Goal: Task Accomplishment & Management: Use online tool/utility

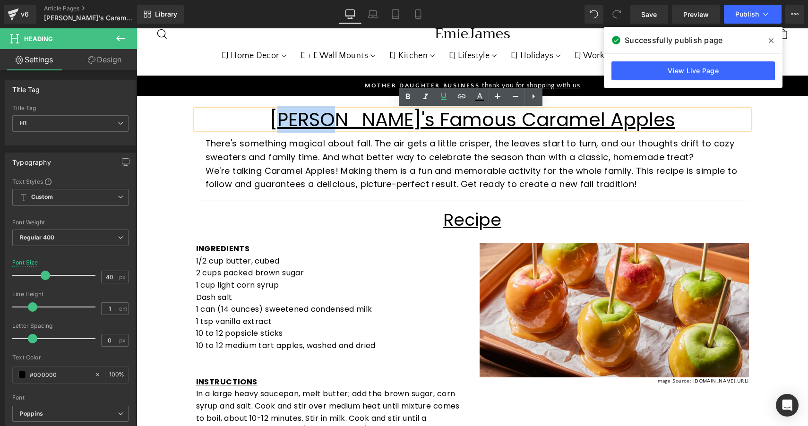
drag, startPoint x: 378, startPoint y: 121, endPoint x: 331, endPoint y: 121, distance: 46.3
click at [331, 121] on u "[PERSON_NAME]'s Famous Caramel Apples" at bounding box center [473, 119] width 406 height 26
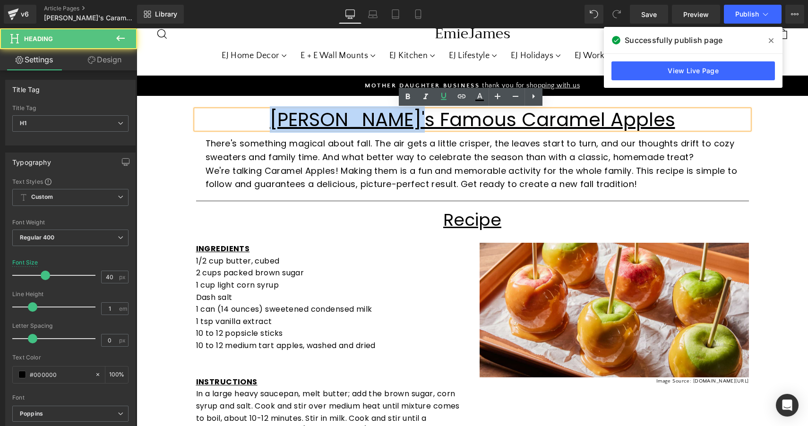
drag, startPoint x: 463, startPoint y: 116, endPoint x: 299, endPoint y: 111, distance: 164.6
click at [299, 111] on h1 "[PERSON_NAME]'s Famous Caramel Apples" at bounding box center [472, 119] width 553 height 19
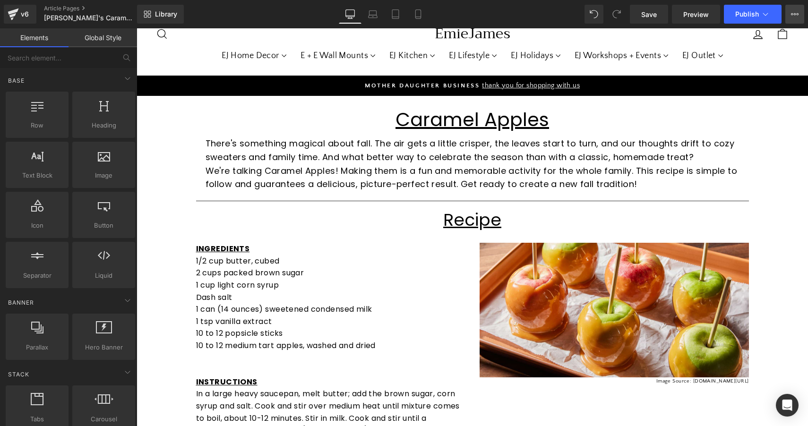
click at [794, 16] on icon at bounding box center [795, 14] width 8 height 8
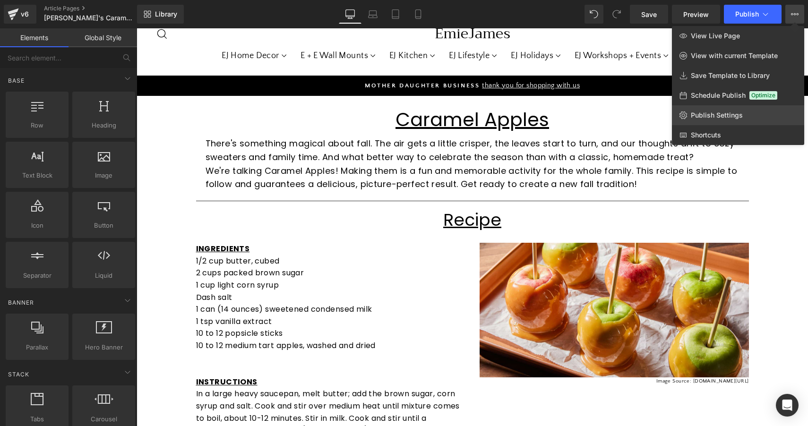
click at [723, 118] on span "Publish Settings" at bounding box center [717, 115] width 52 height 9
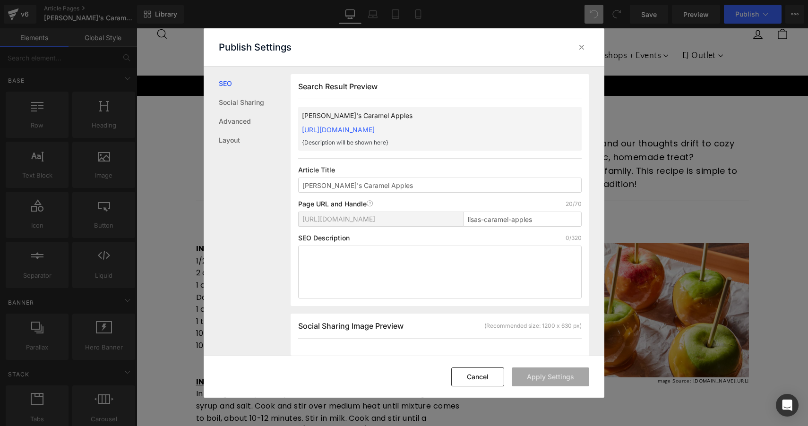
scroll to position [0, 0]
drag, startPoint x: 323, startPoint y: 186, endPoint x: 267, endPoint y: 186, distance: 56.3
click at [267, 186] on div "SEO Social Sharing Advanced Layout Search Result Preview [PERSON_NAME]'s Carame…" at bounding box center [404, 211] width 401 height 289
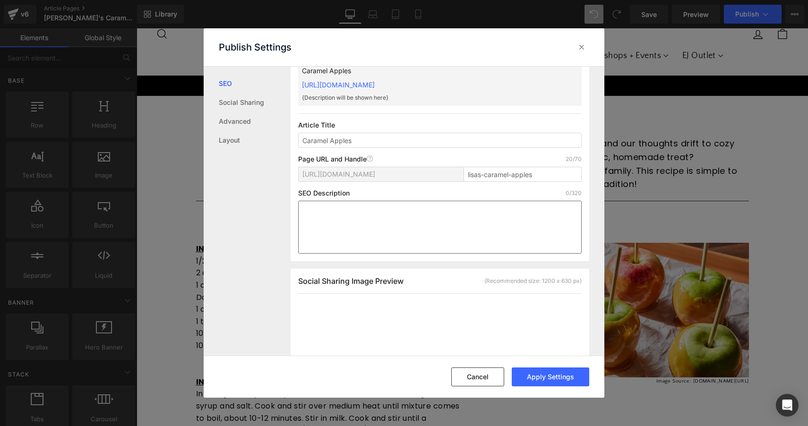
scroll to position [54, 0]
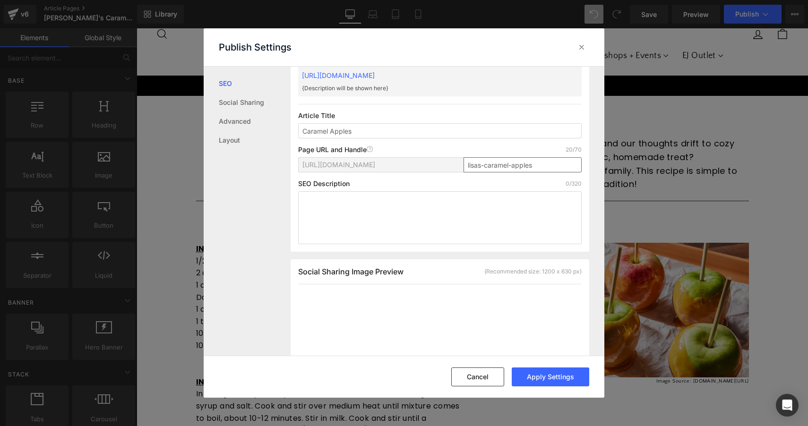
type input "Caramel Apples"
drag, startPoint x: 483, startPoint y: 165, endPoint x: 457, endPoint y: 165, distance: 26.0
click at [457, 165] on div "[URL][DOMAIN_NAME] lisas-caramel-apples" at bounding box center [440, 168] width 284 height 23
type input "caramel-apples"
click at [494, 213] on textarea at bounding box center [440, 217] width 284 height 53
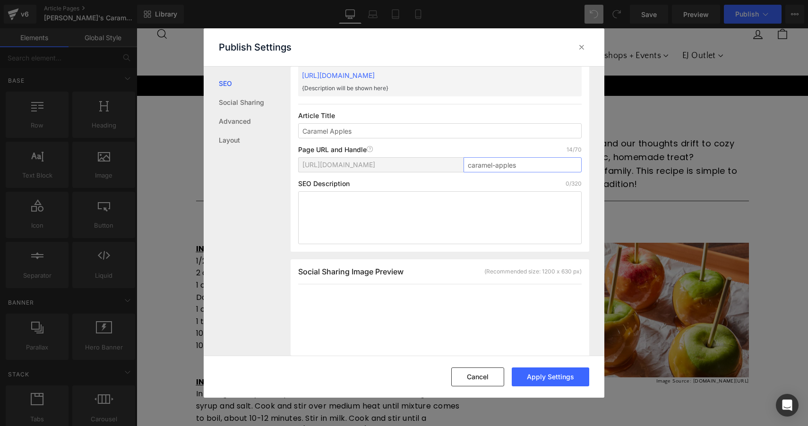
click at [467, 165] on input "caramel-apples" at bounding box center [523, 164] width 118 height 15
click at [491, 218] on textarea at bounding box center [440, 217] width 284 height 53
click at [546, 376] on button "Apply Settings" at bounding box center [551, 377] width 78 height 19
click at [584, 49] on icon at bounding box center [581, 47] width 9 height 9
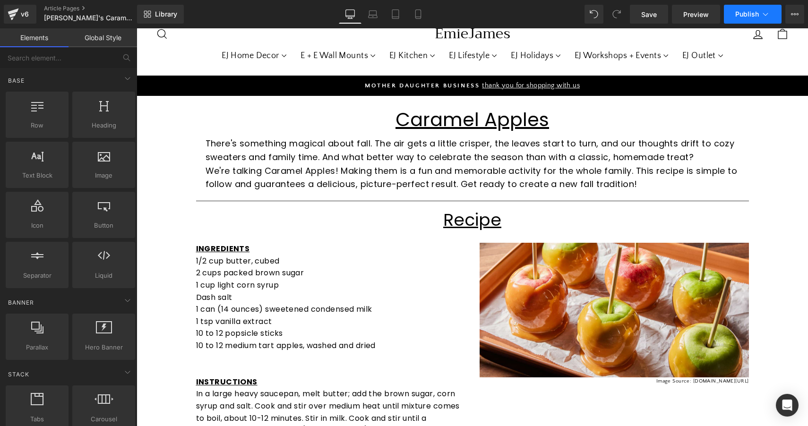
click at [749, 17] on span "Publish" at bounding box center [748, 14] width 24 height 8
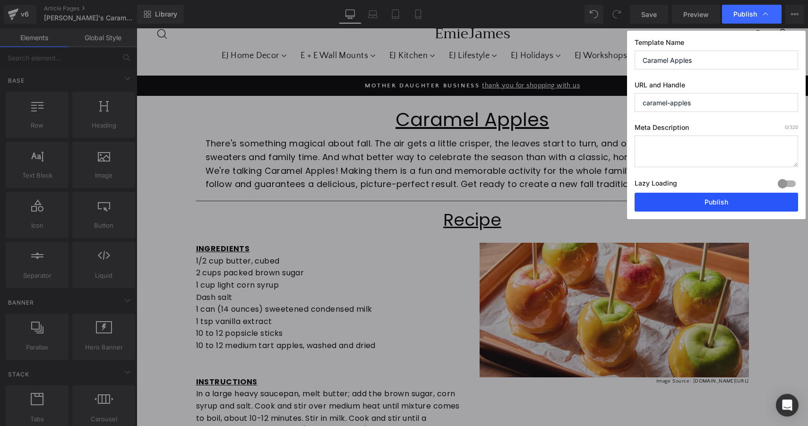
click at [687, 199] on button "Publish" at bounding box center [717, 202] width 164 height 19
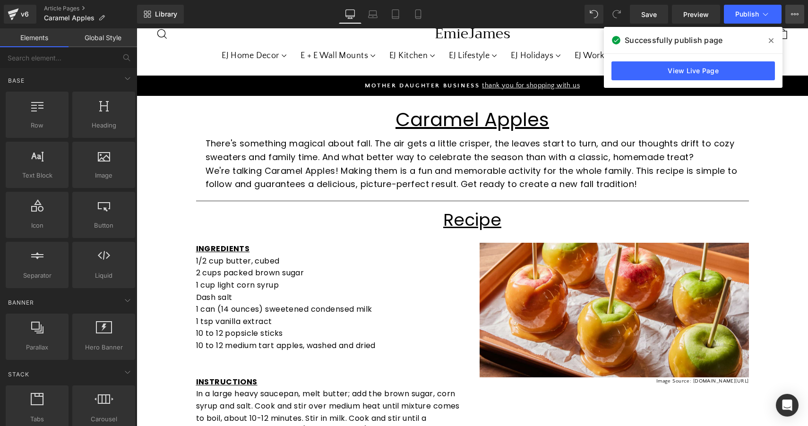
click at [791, 14] on icon at bounding box center [795, 14] width 8 height 8
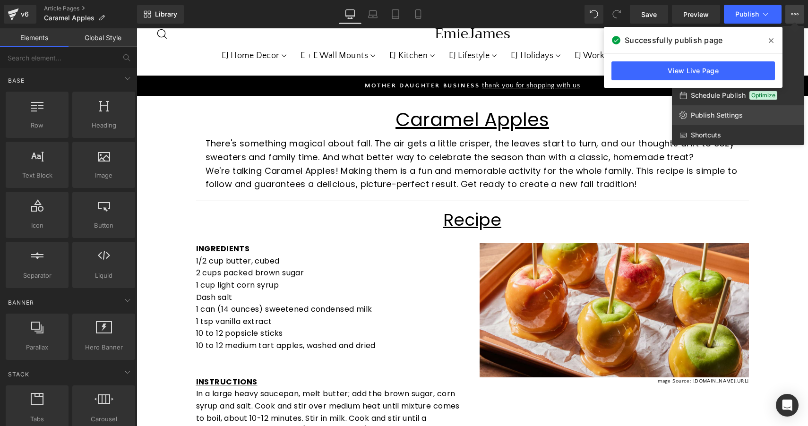
click at [709, 115] on span "Publish Settings" at bounding box center [717, 115] width 52 height 9
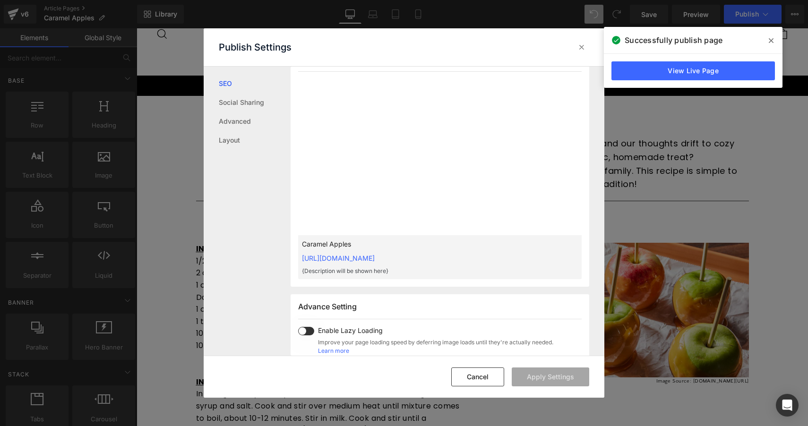
scroll to position [120, 0]
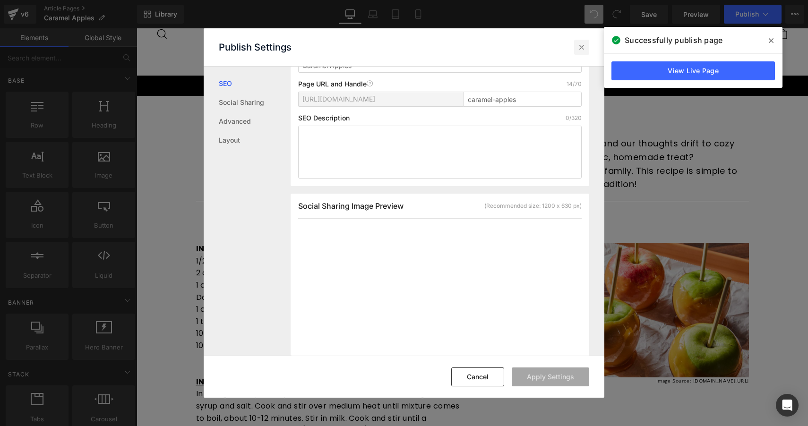
click at [581, 55] on div at bounding box center [581, 47] width 15 height 15
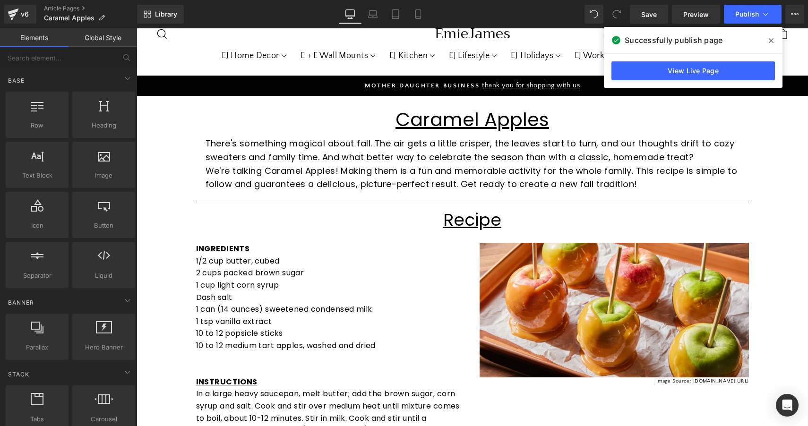
click at [227, 2] on div "Library Desktop Desktop Laptop Tablet Mobile Save Preview Publish Scheduled Vie…" at bounding box center [472, 14] width 671 height 28
click at [795, 16] on icon at bounding box center [795, 14] width 8 height 8
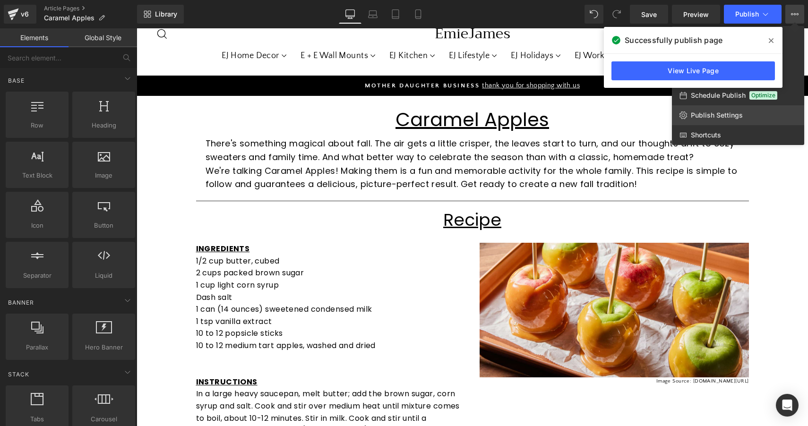
click at [722, 114] on span "Publish Settings" at bounding box center [717, 115] width 52 height 9
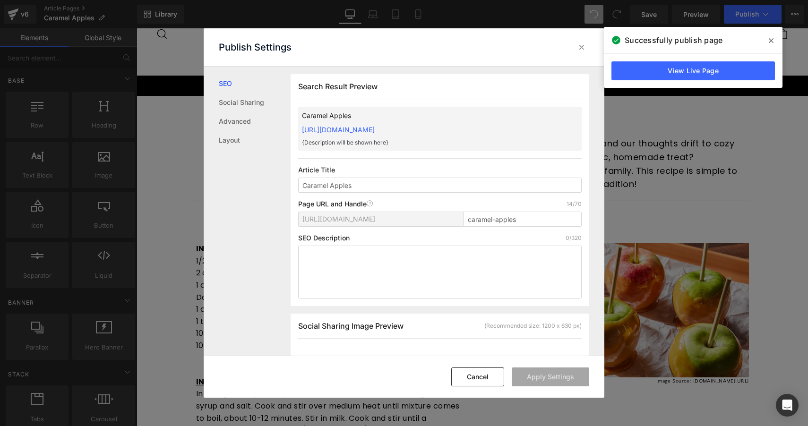
scroll to position [0, 0]
click at [465, 220] on input "caramel-apples" at bounding box center [523, 218] width 118 height 15
click at [477, 279] on textarea at bounding box center [440, 271] width 284 height 53
click at [476, 379] on button "Cancel" at bounding box center [477, 377] width 53 height 19
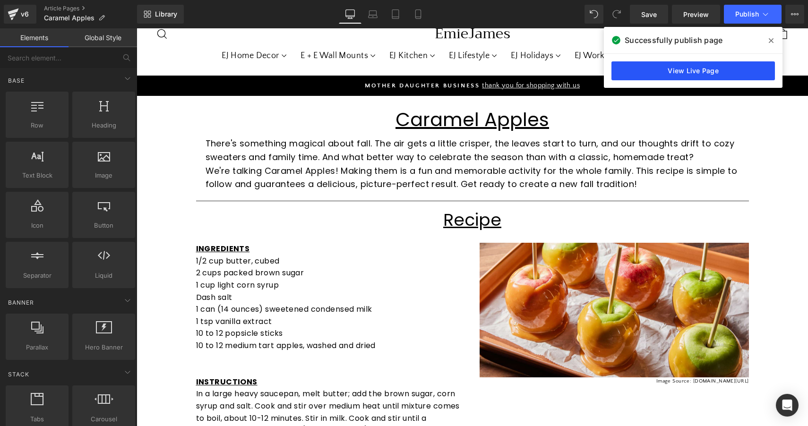
click at [713, 68] on link "View Live Page" at bounding box center [694, 70] width 164 height 19
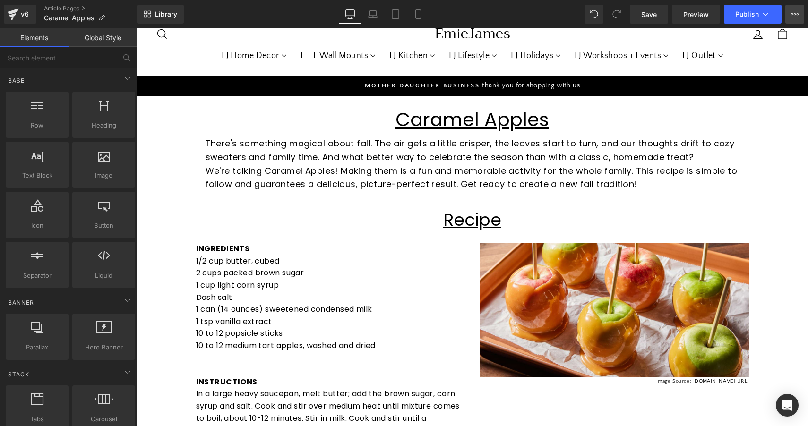
click at [800, 14] on button "View Live Page View with current Template Save Template to Library Schedule Pub…" at bounding box center [795, 14] width 19 height 19
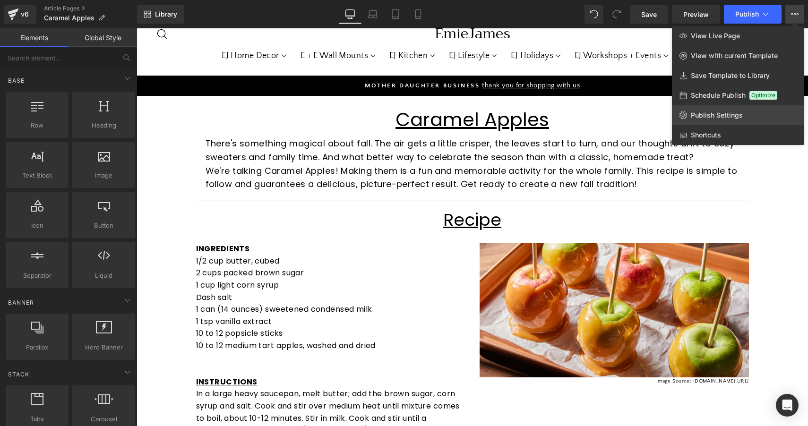
click at [722, 116] on span "Publish Settings" at bounding box center [717, 115] width 52 height 9
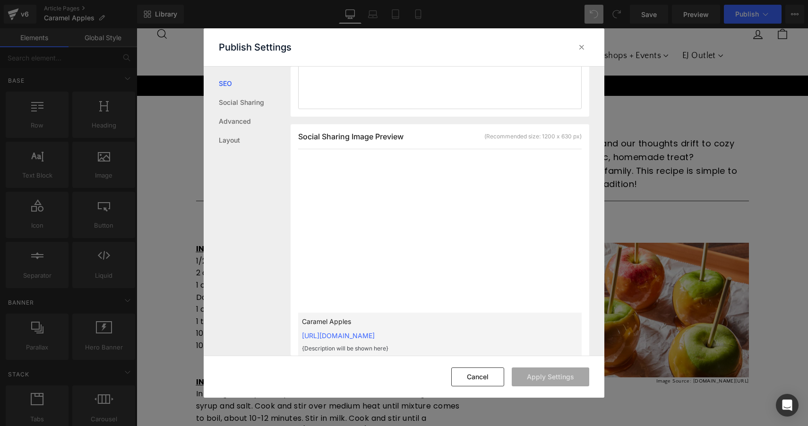
scroll to position [189, 0]
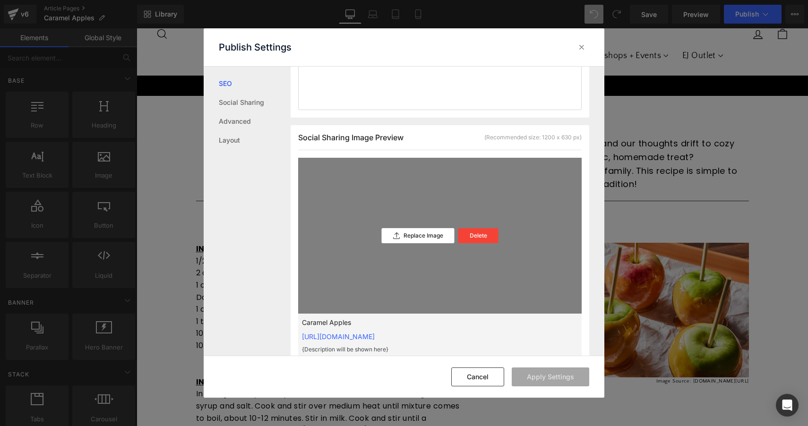
click at [470, 214] on div "Replace Image Delete" at bounding box center [440, 236] width 284 height 156
click at [531, 245] on div "Replace Image Delete" at bounding box center [440, 236] width 284 height 156
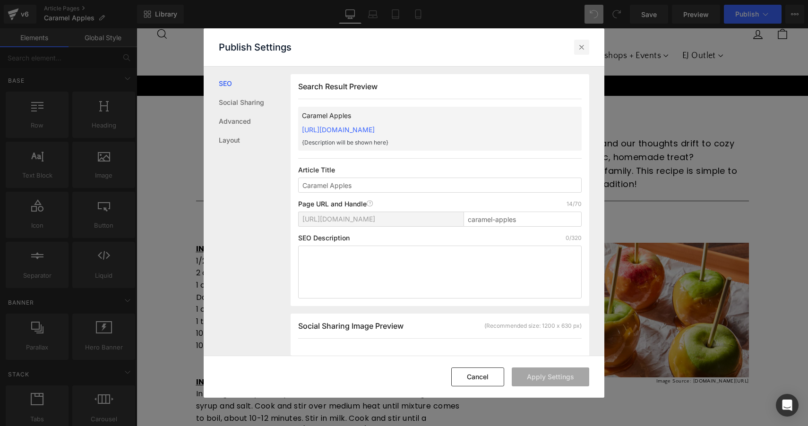
scroll to position [0, 0]
click at [582, 50] on icon at bounding box center [581, 47] width 9 height 9
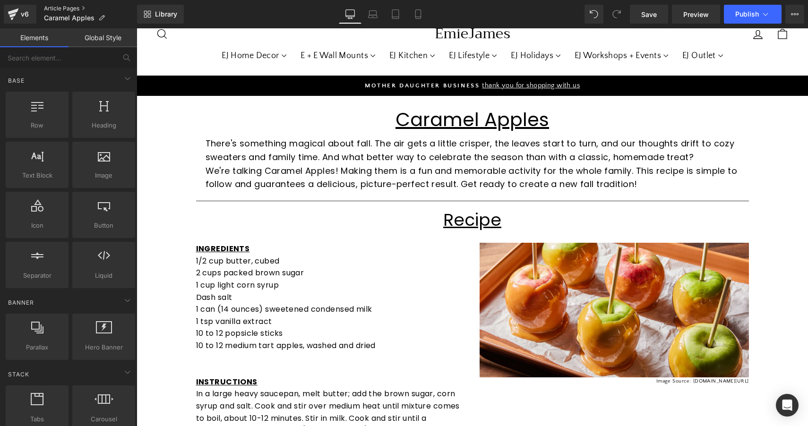
click at [67, 8] on link "Article Pages" at bounding box center [90, 9] width 93 height 8
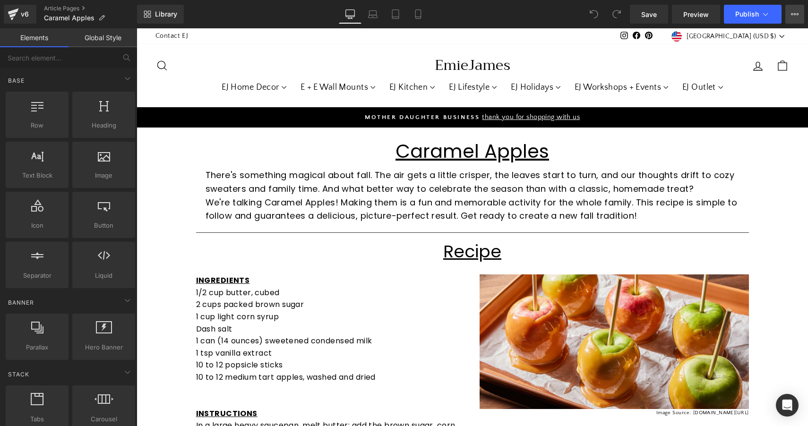
click at [789, 17] on button "View Live Page View with current Template Save Template to Library Schedule Pub…" at bounding box center [795, 14] width 19 height 19
